Goal: Information Seeking & Learning: Learn about a topic

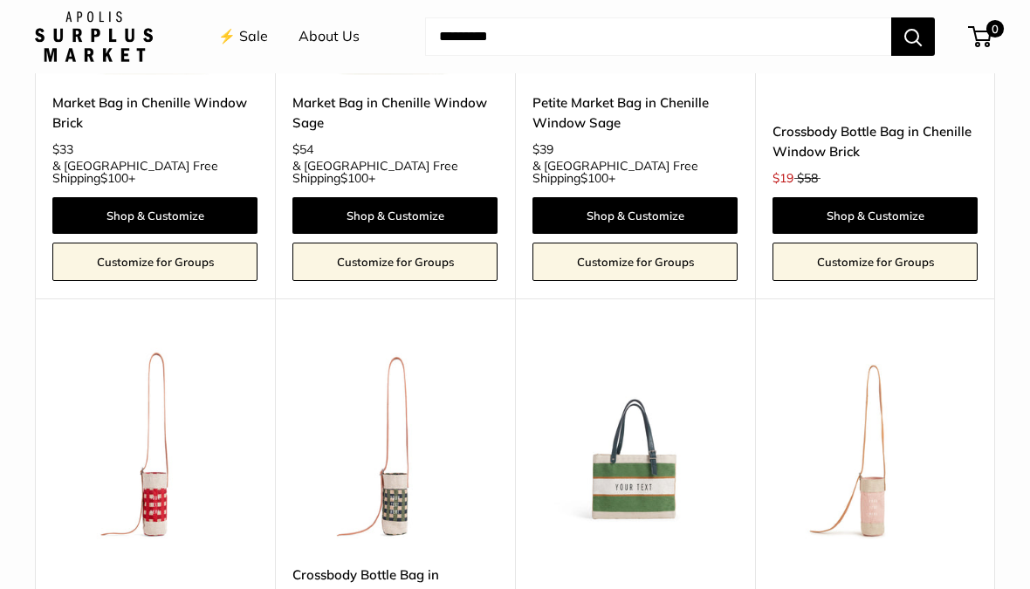
scroll to position [3420, 0]
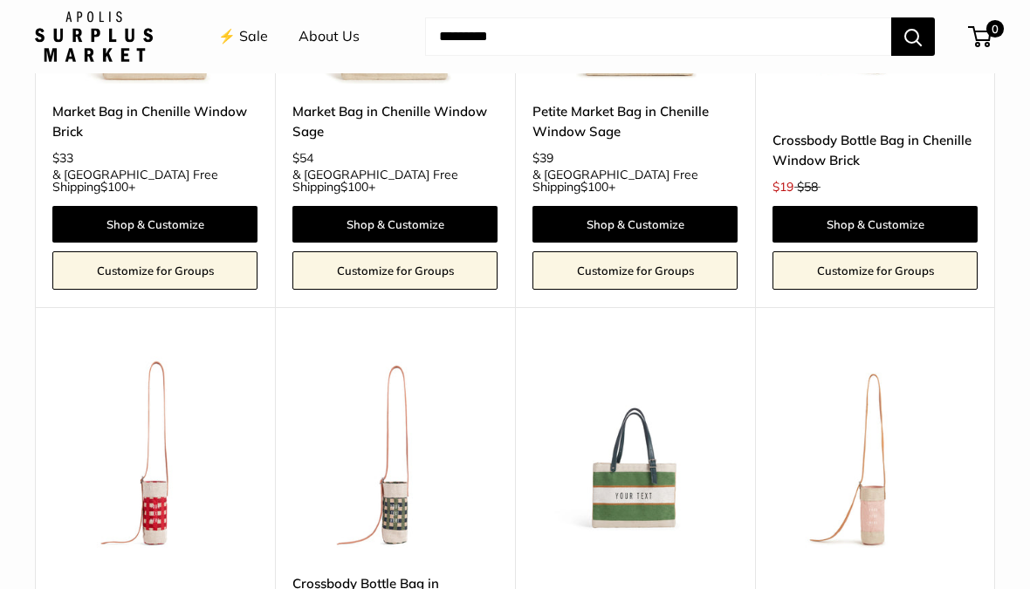
click at [246, 35] on link "⚡️ Sale" at bounding box center [243, 37] width 50 height 26
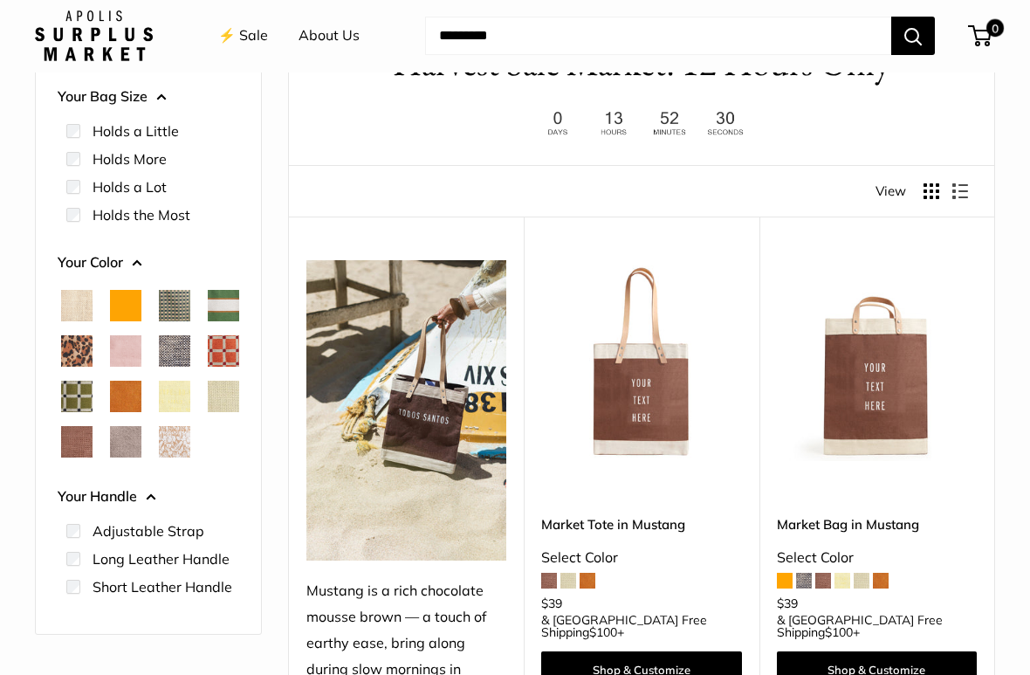
scroll to position [127, 0]
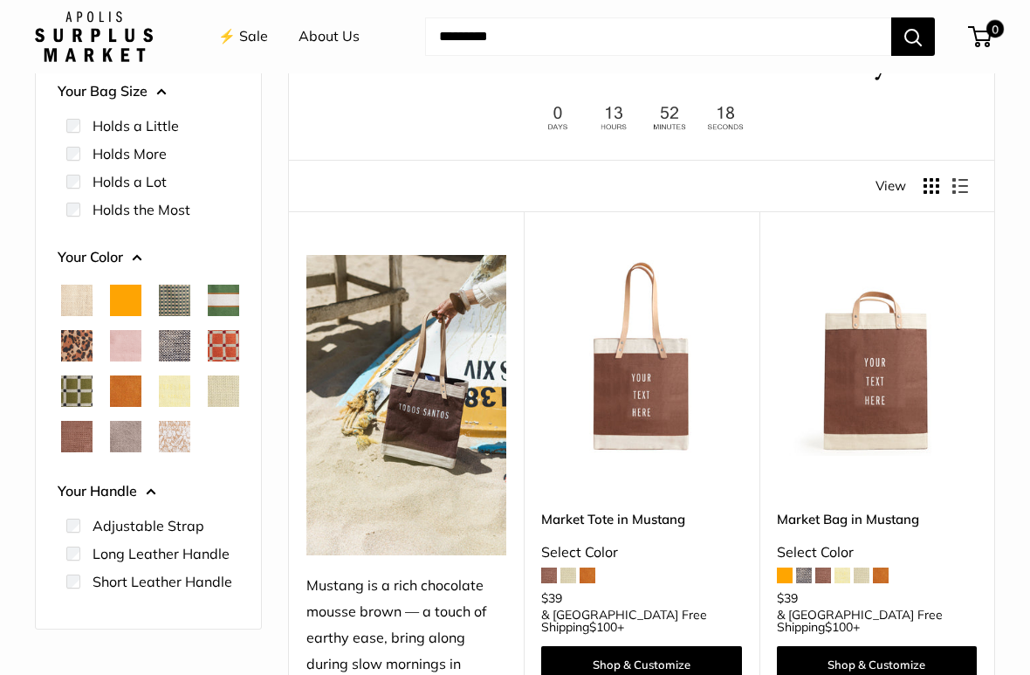
click at [176, 452] on span "White Porcelain" at bounding box center [174, 436] width 31 height 31
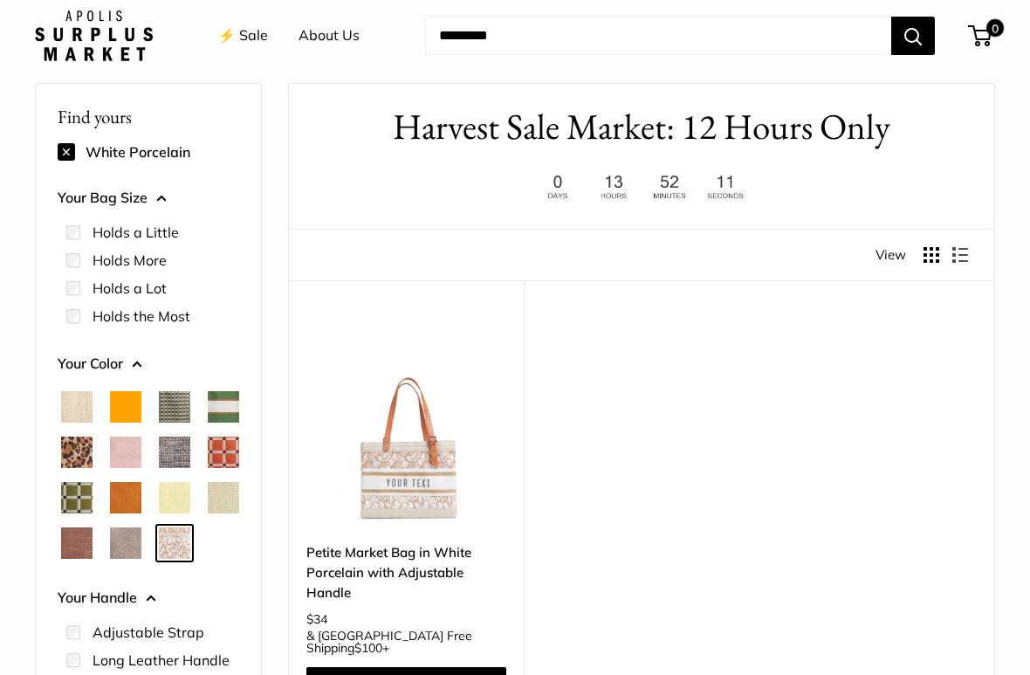
scroll to position [46, 0]
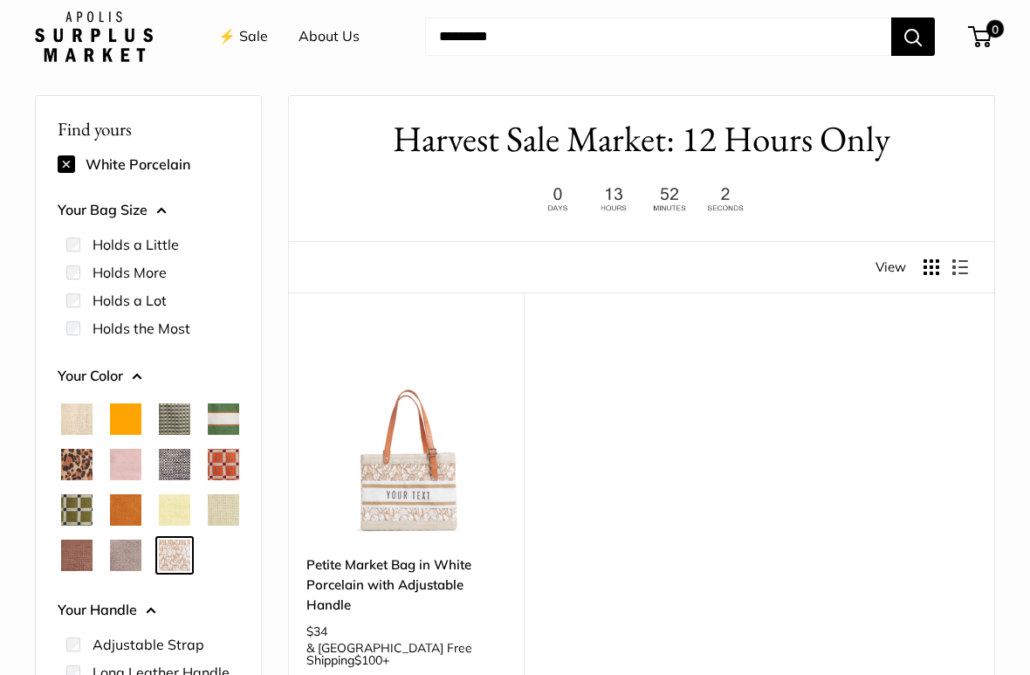
click at [208, 480] on span "Chenille Window Brick" at bounding box center [223, 464] width 31 height 31
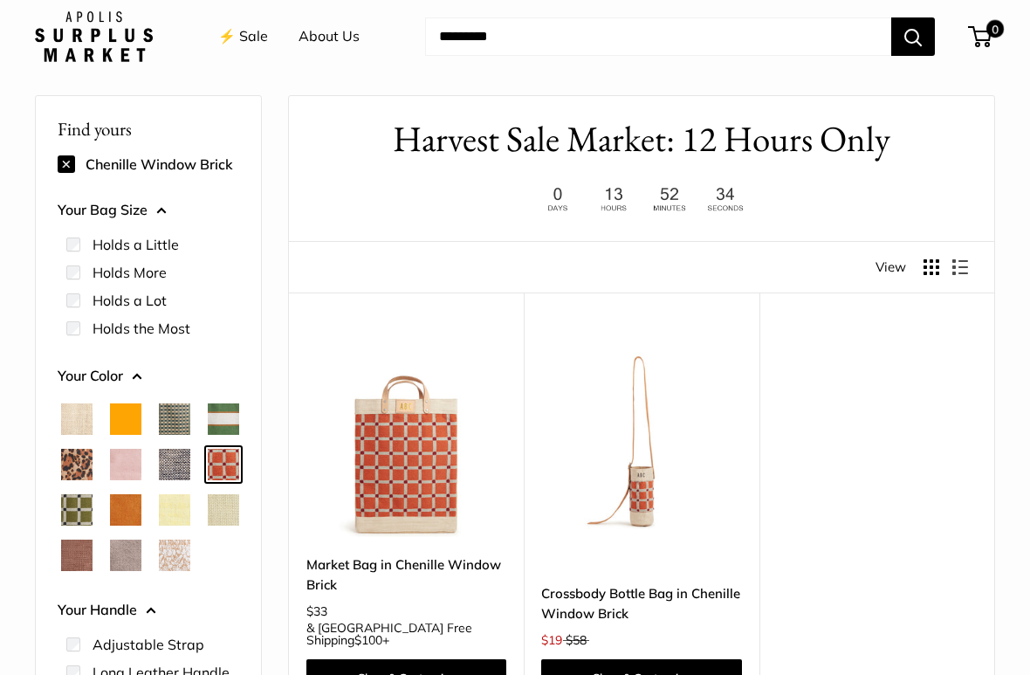
click at [93, 466] on span "Cheetah" at bounding box center [76, 464] width 31 height 31
